Goal: Task Accomplishment & Management: Manage account settings

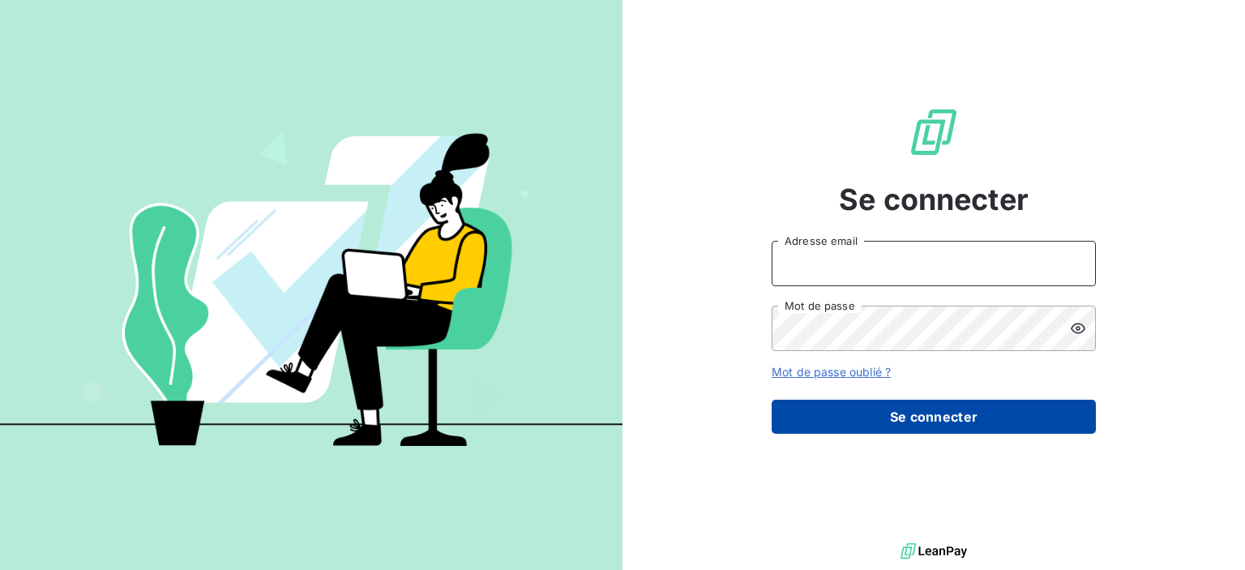
type input "[PERSON_NAME][EMAIL_ADDRESS][DOMAIN_NAME]"
click at [977, 412] on button "Se connecter" at bounding box center [934, 417] width 324 height 34
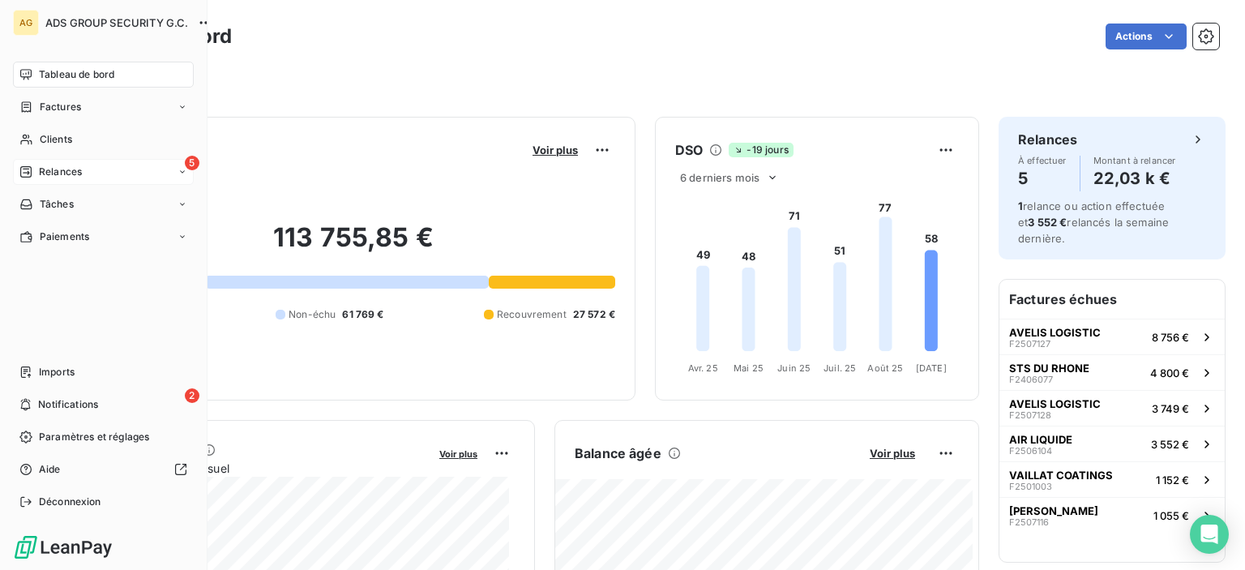
click at [63, 177] on span "Relances" at bounding box center [60, 172] width 43 height 15
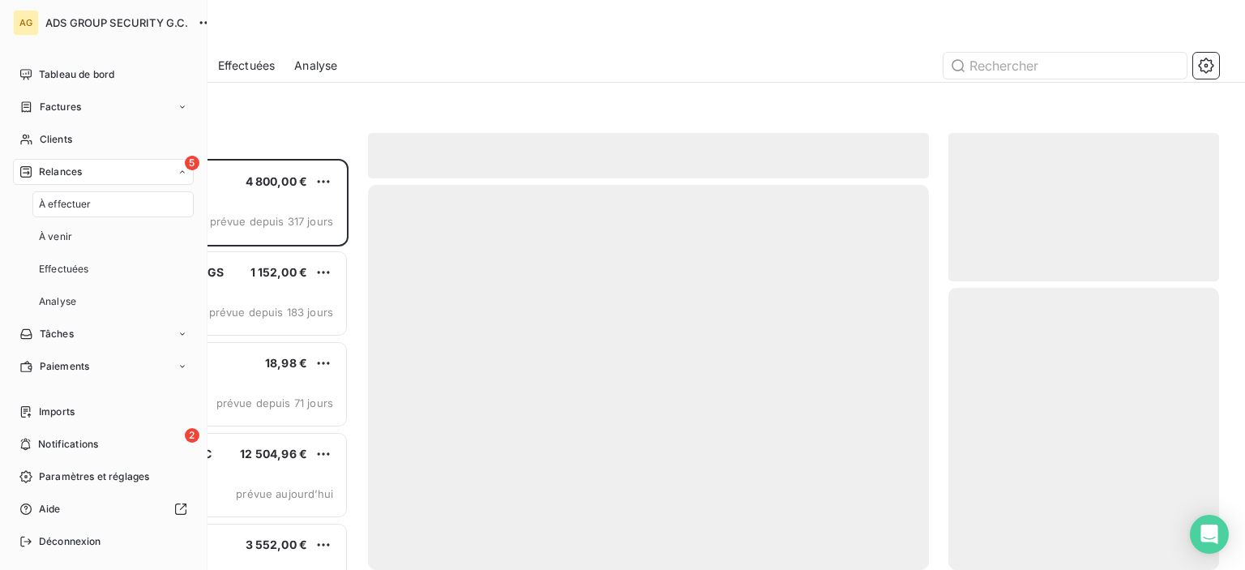
click at [155, 168] on div "5 Relances" at bounding box center [103, 172] width 181 height 26
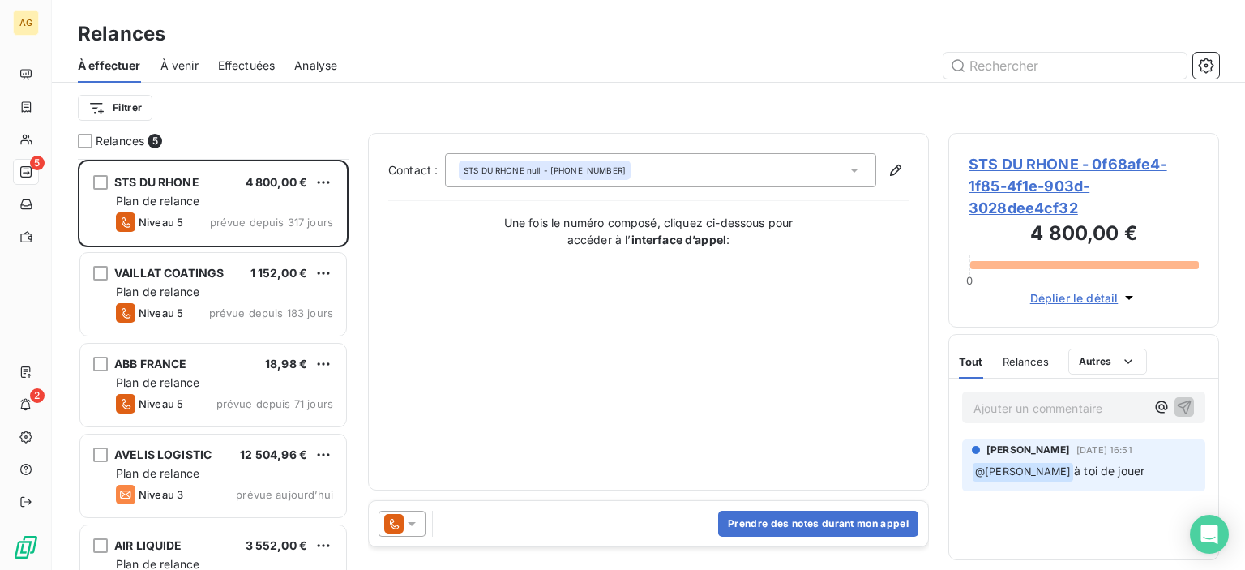
scroll to position [43, 0]
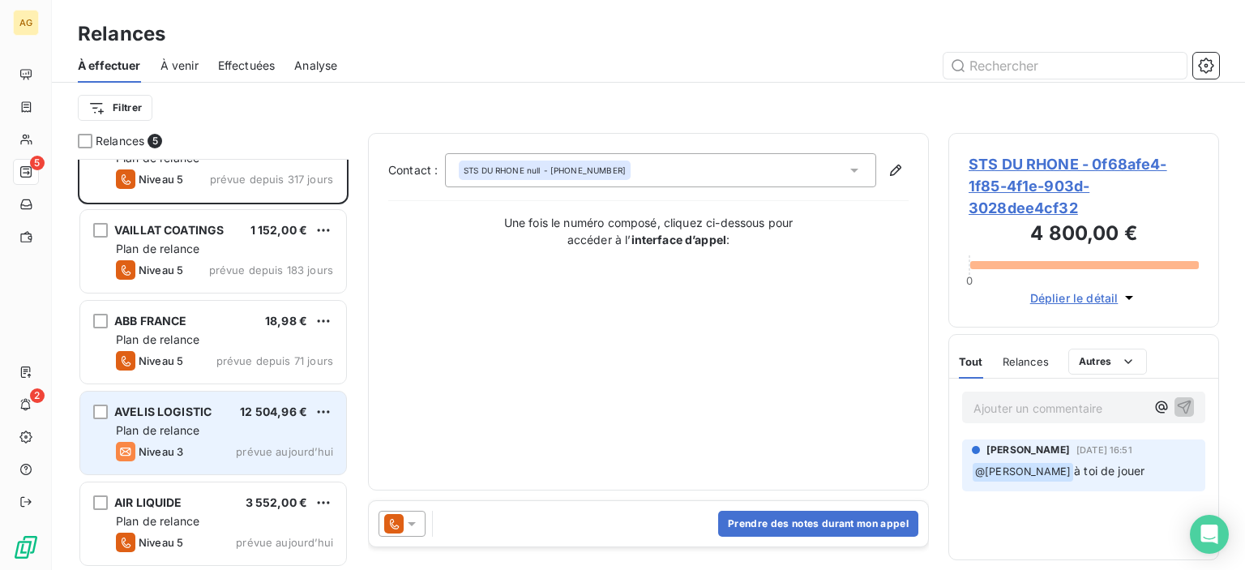
click at [250, 434] on div "Plan de relance" at bounding box center [224, 430] width 217 height 16
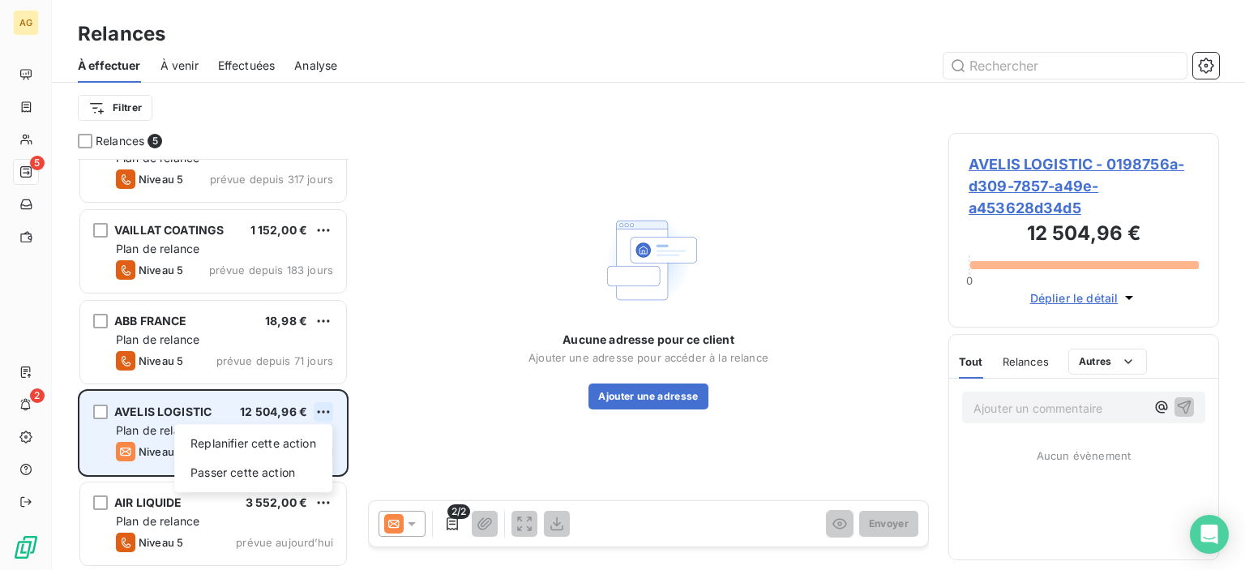
click at [326, 408] on html "AG 5 2 Relances À effectuer À venir Effectuées Analyse Filtrer Relances 5 STS D…" at bounding box center [622, 285] width 1245 height 570
click at [272, 469] on div "Passer cette action" at bounding box center [253, 473] width 145 height 26
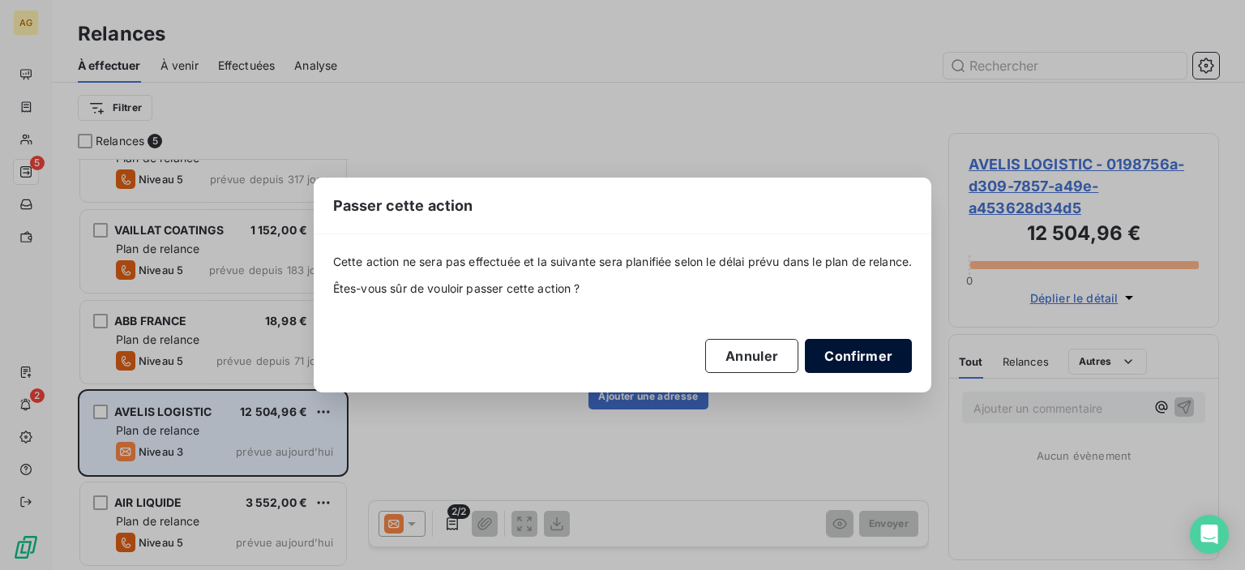
click at [840, 356] on button "Confirmer" at bounding box center [858, 356] width 107 height 34
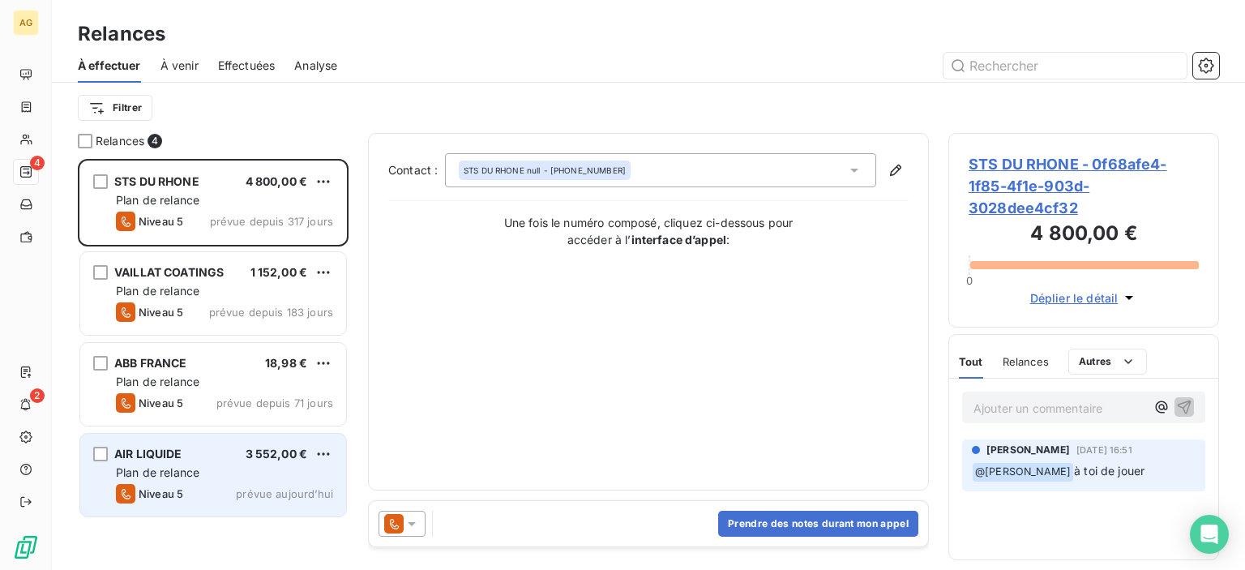
click at [211, 476] on div "Plan de relance" at bounding box center [224, 473] width 217 height 16
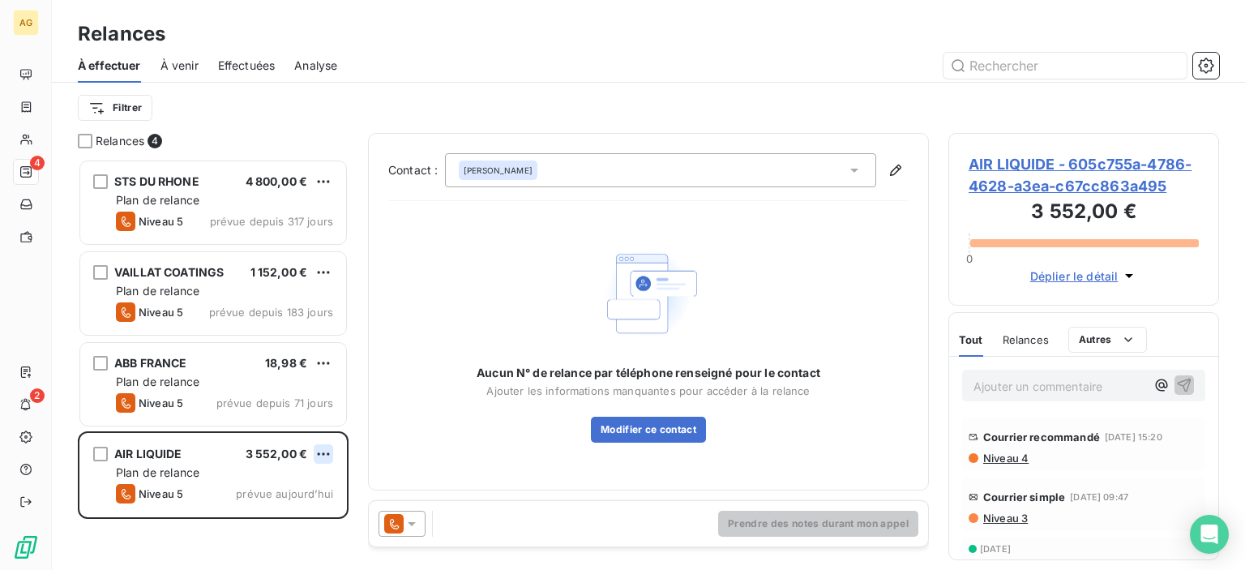
click at [332, 456] on html "AG 4 2 Relances À effectuer À venir Effectuées Analyse Filtrer Relances 4 STS D…" at bounding box center [622, 285] width 1245 height 570
click at [232, 523] on div "Passer cette action" at bounding box center [253, 516] width 145 height 26
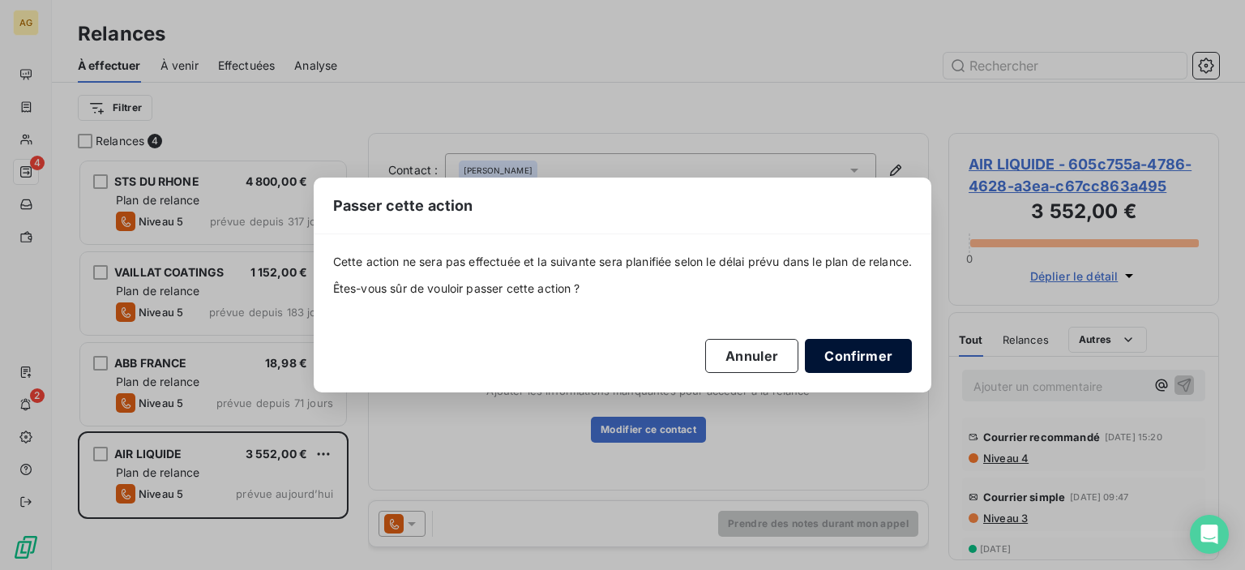
click at [820, 365] on button "Confirmer" at bounding box center [858, 356] width 107 height 34
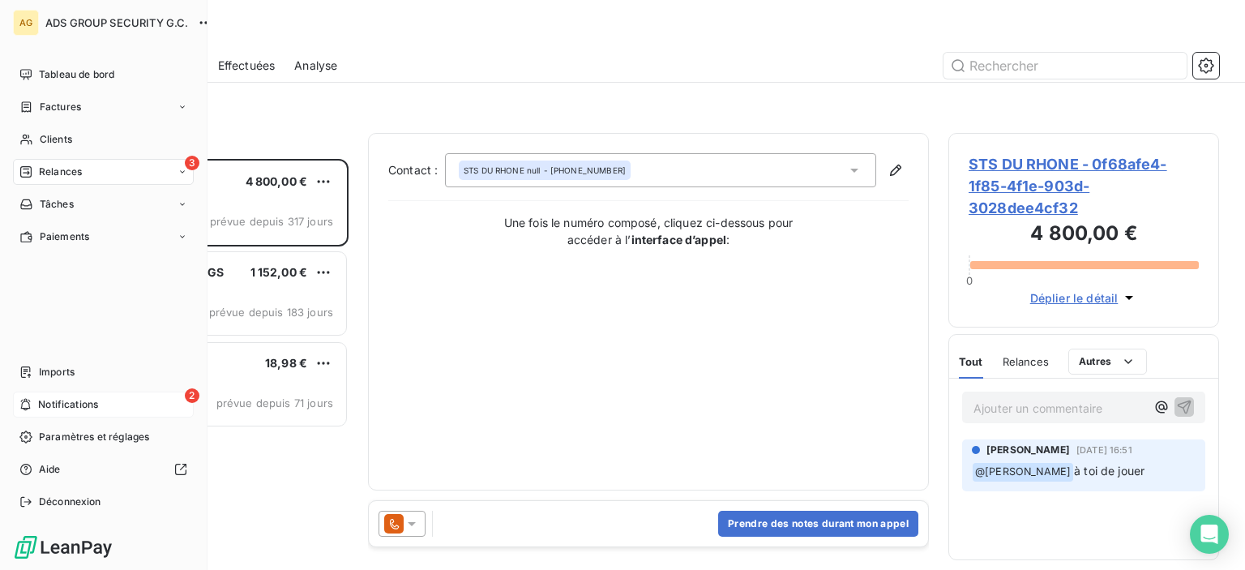
click at [40, 400] on span "Notifications" at bounding box center [68, 404] width 60 height 15
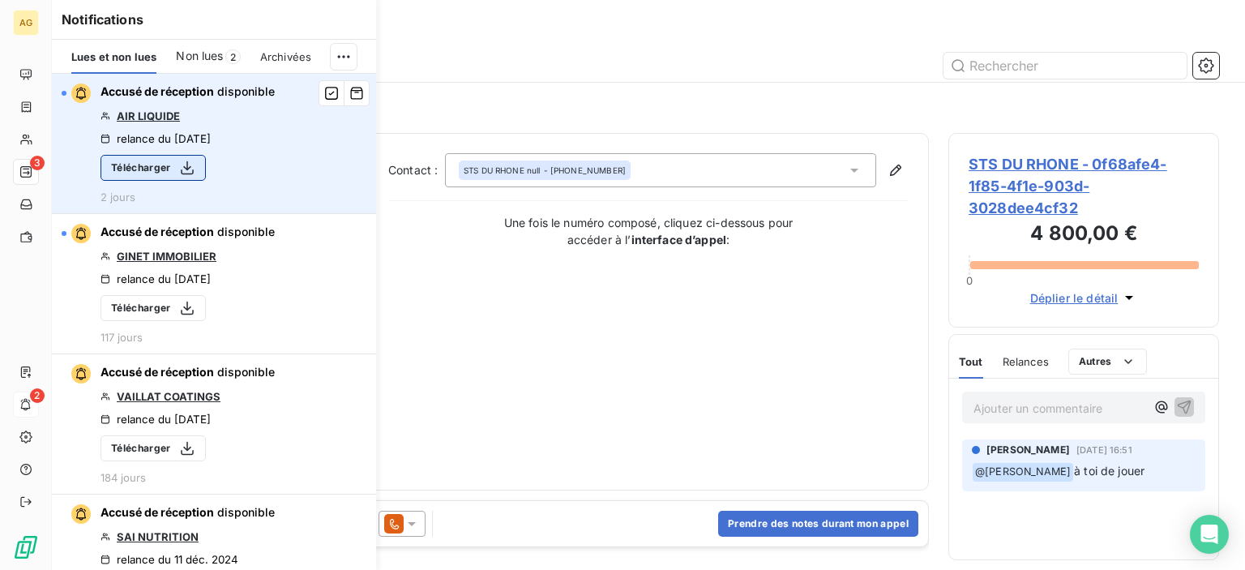
click at [192, 168] on icon "button" at bounding box center [187, 168] width 16 height 16
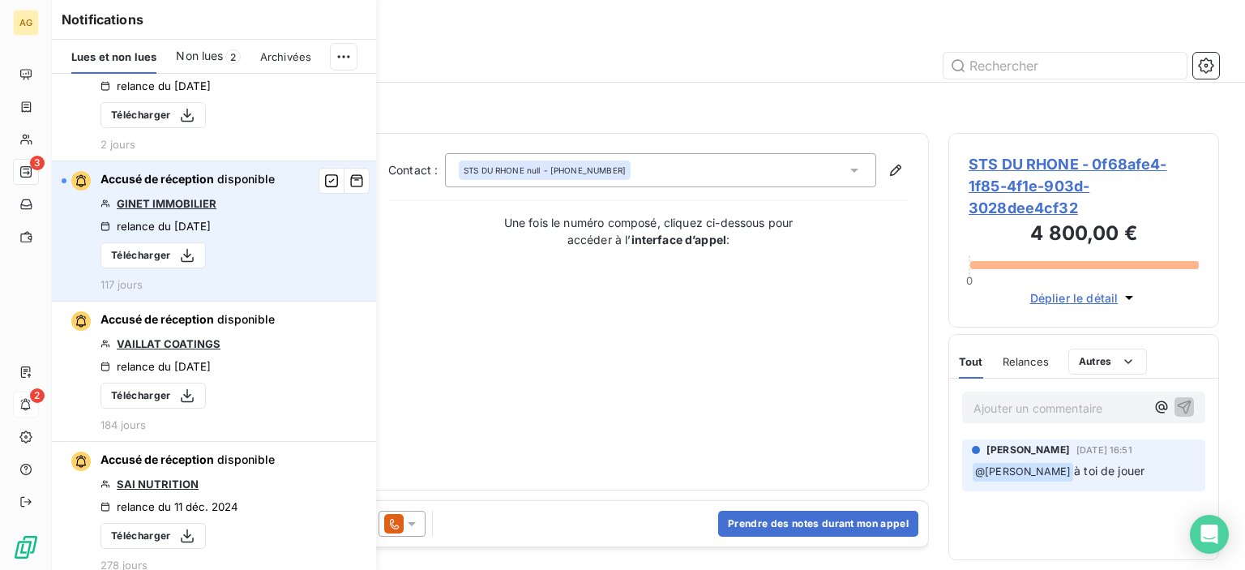
scroll to position [162, 0]
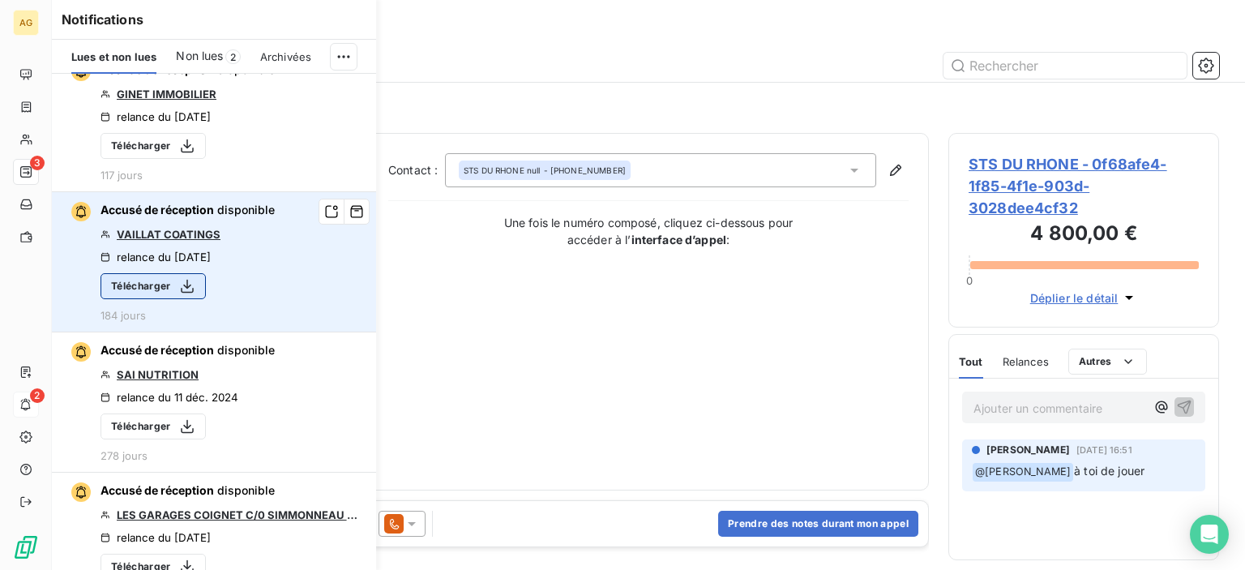
click at [195, 286] on icon "button" at bounding box center [187, 286] width 16 height 16
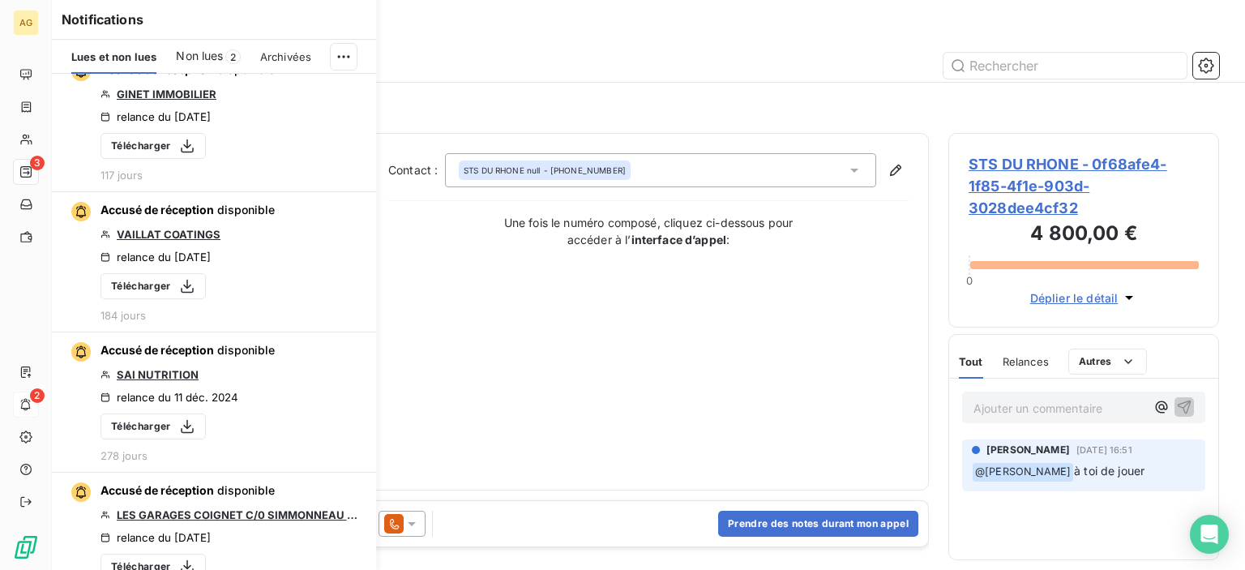
click at [452, 63] on div at bounding box center [788, 66] width 863 height 26
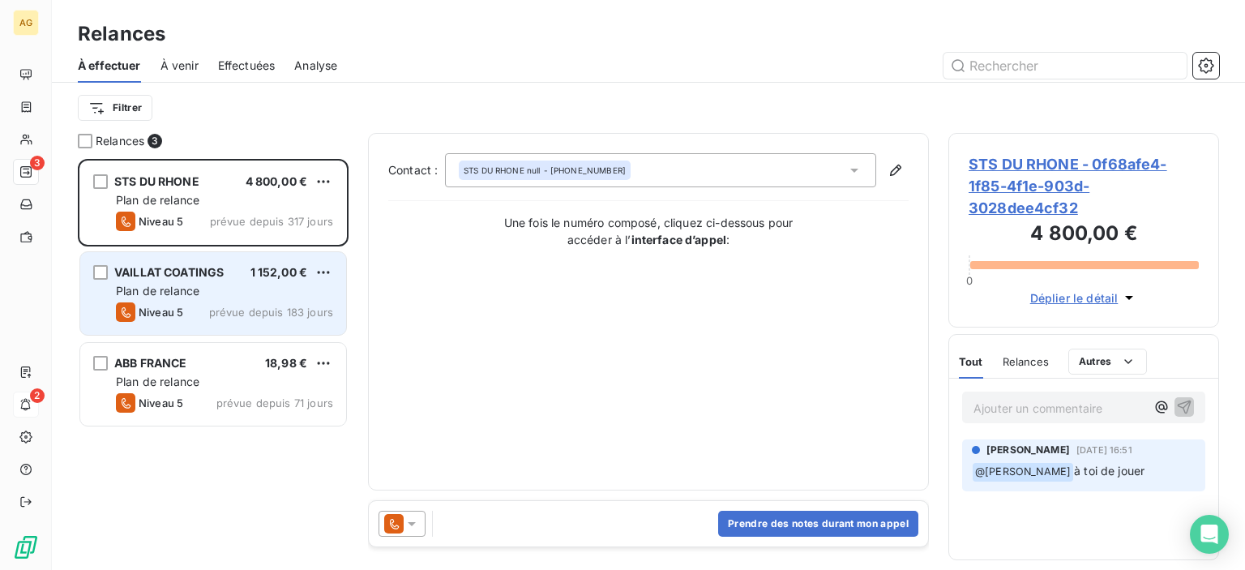
click at [178, 293] on span "Plan de relance" at bounding box center [157, 291] width 83 height 14
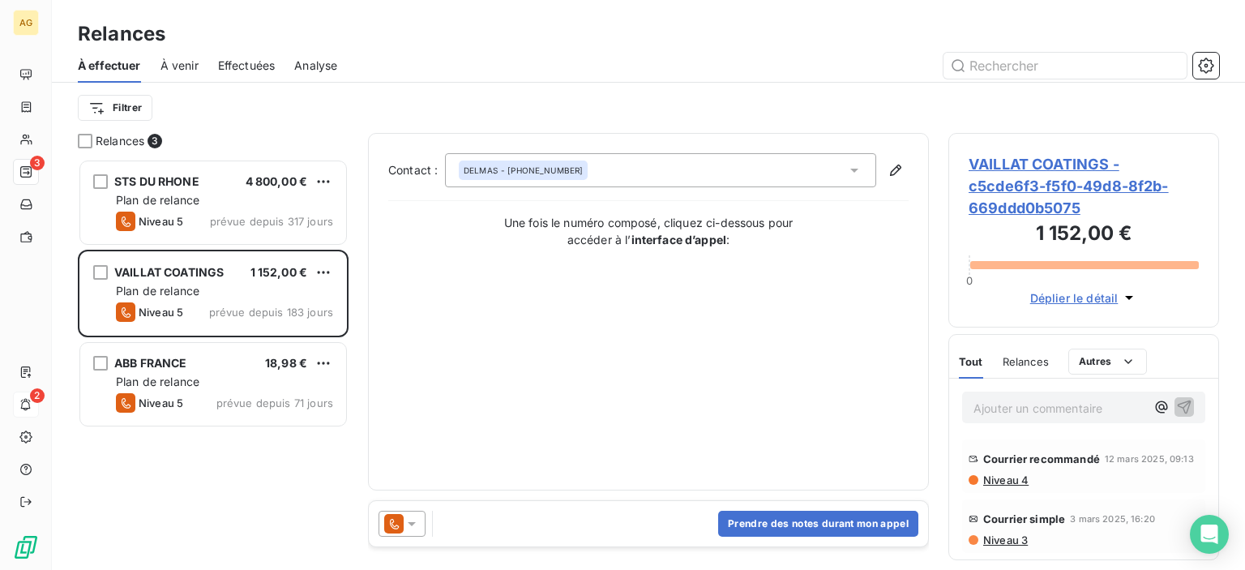
click at [360, 118] on div "Filtrer" at bounding box center [648, 107] width 1141 height 31
